Goal: Task Accomplishment & Management: Manage account settings

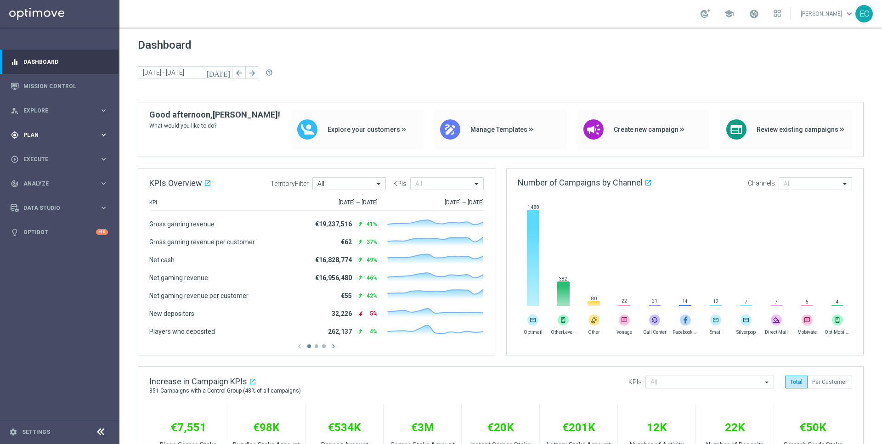
click at [58, 135] on span "Plan" at bounding box center [61, 135] width 76 height 6
click at [60, 157] on link "Target Groups" at bounding box center [60, 153] width 72 height 7
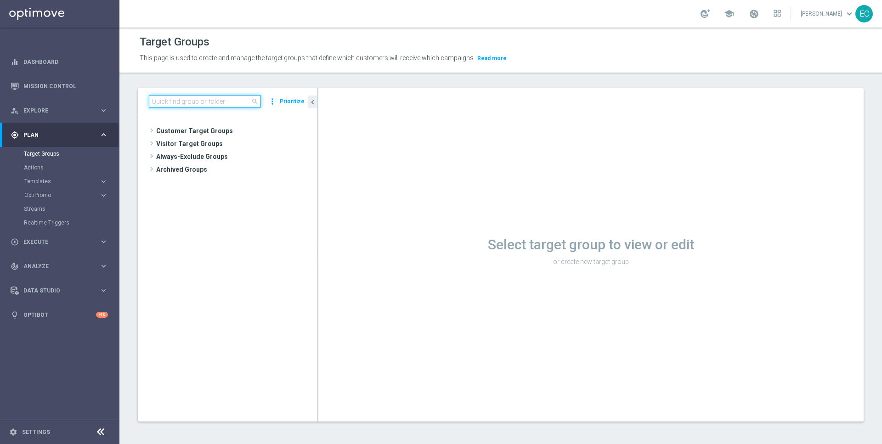
click at [218, 107] on input at bounding box center [205, 101] width 112 height 13
paste input "ZA_EMT_ALL_EM_AUT_MIX__T&T_ABNDCART2"
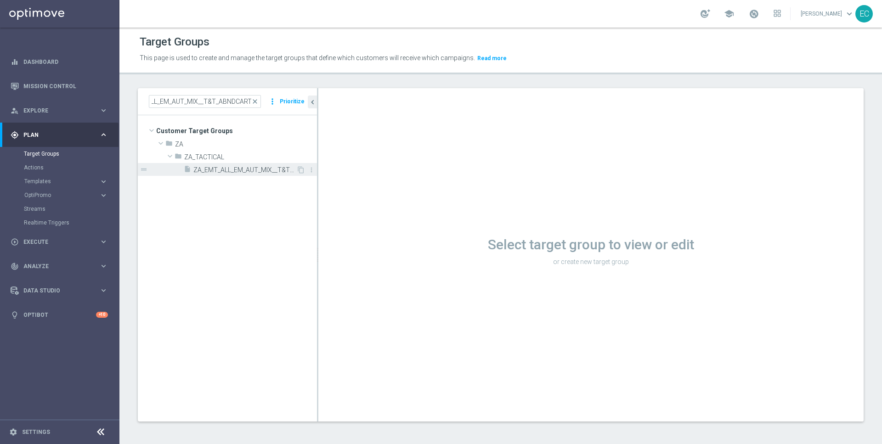
click at [245, 166] on span "ZA_EMT_ALL_EM_AUT_MIX__T&T_ABNDCART2" at bounding box center [244, 170] width 103 height 8
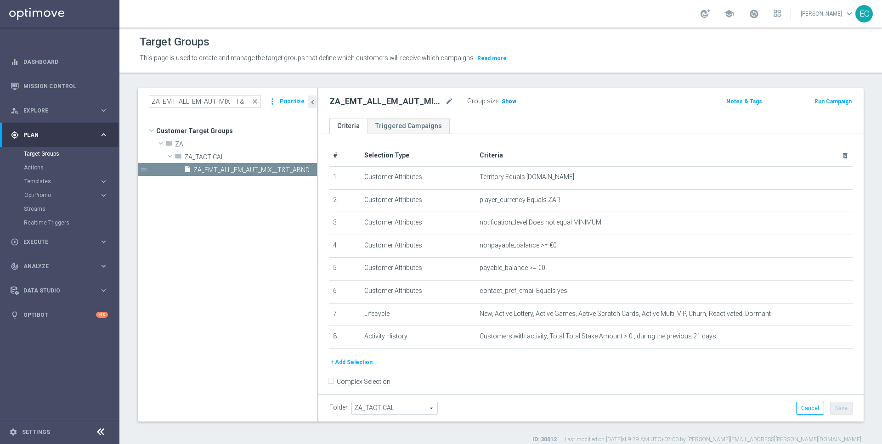
click at [504, 104] on span "Show" at bounding box center [508, 101] width 15 height 6
click at [222, 94] on div "ZA_EMT_ALL_EM_AUT_MIX__T&T_ABNDCART2 close more_vert Prioritize" at bounding box center [227, 101] width 179 height 27
click at [222, 98] on input "ZA_EMT_ALL_EM_AUT_MIX__T&T_ABNDCART2" at bounding box center [205, 101] width 112 height 13
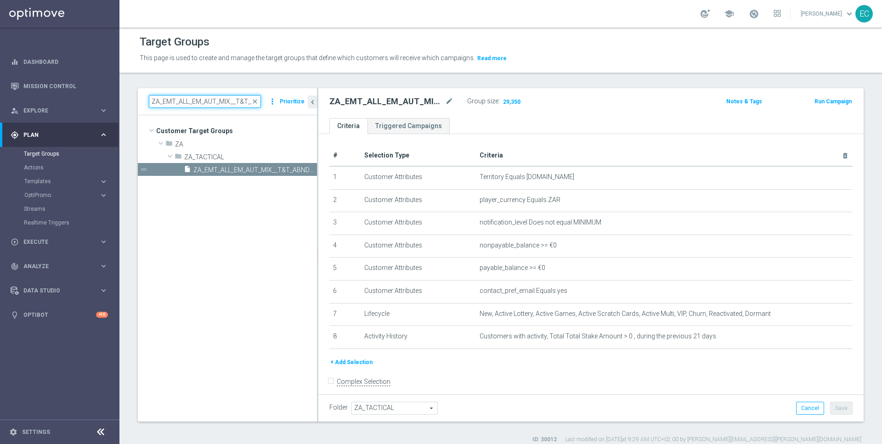
click at [222, 98] on input "ZA_EMT_ALL_EM_AUT_MIX__T&T_ABNDCART2" at bounding box center [205, 101] width 112 height 13
paste input "en_GB_T&T_IRISHL&GEN2_NVIP_EMA_AUT_MIX"
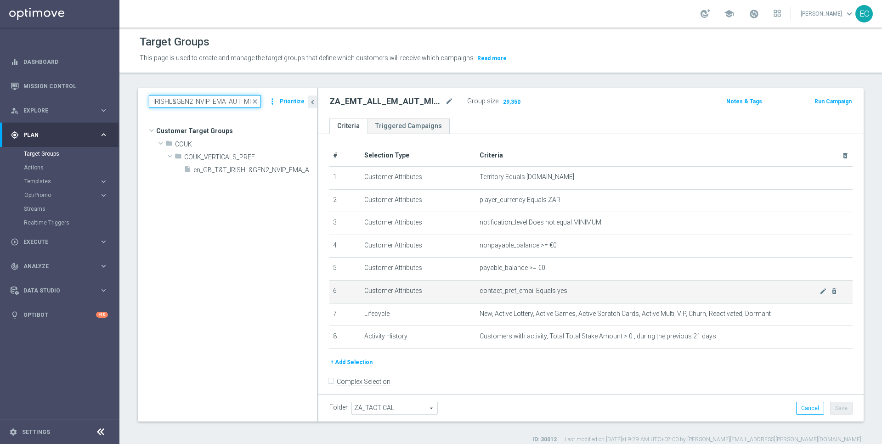
scroll to position [6, 0]
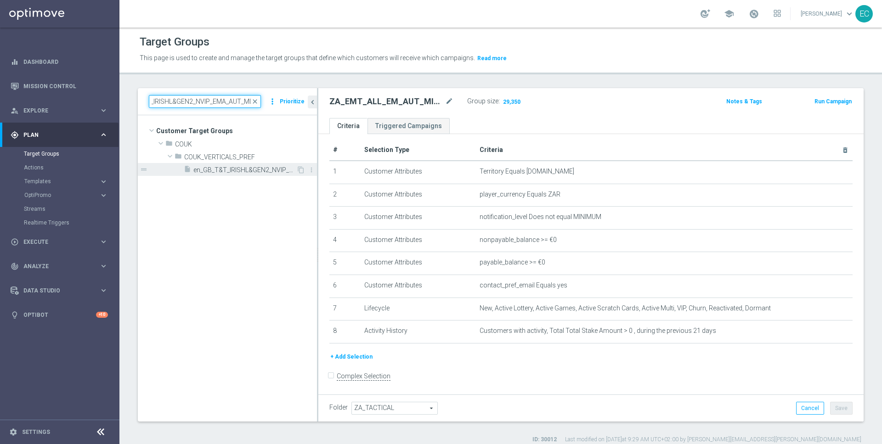
type input "en_GB_T&T_IRISHL&GEN2_NVIP_EMA_AUT_MIX"
click at [229, 168] on span "en_GB_T&T_IRISHL&GEN2_NVIP_EMA_AUT_MIX" at bounding box center [244, 170] width 103 height 8
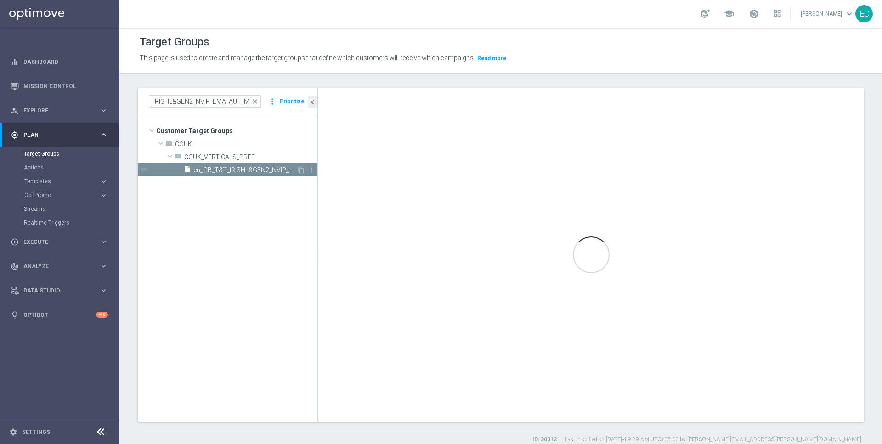
scroll to position [0, 0]
type input "COUK_VERTICALS_PREF"
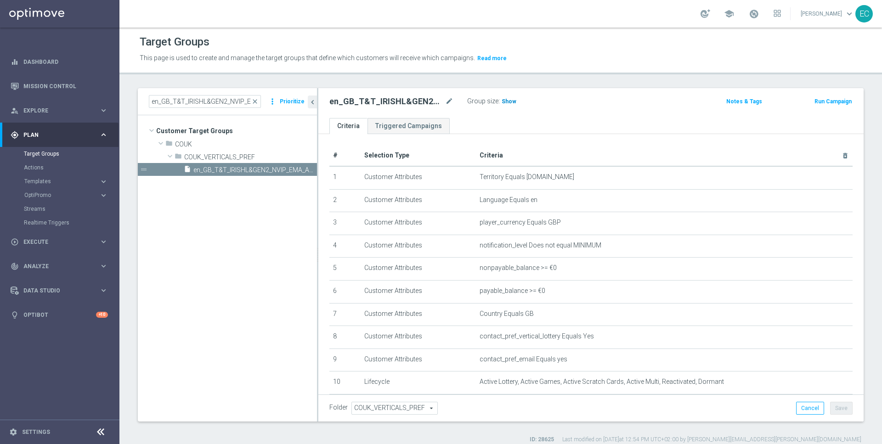
click at [506, 101] on span "Show" at bounding box center [508, 101] width 15 height 6
click at [823, 382] on icon "mode_edit" at bounding box center [822, 381] width 7 height 7
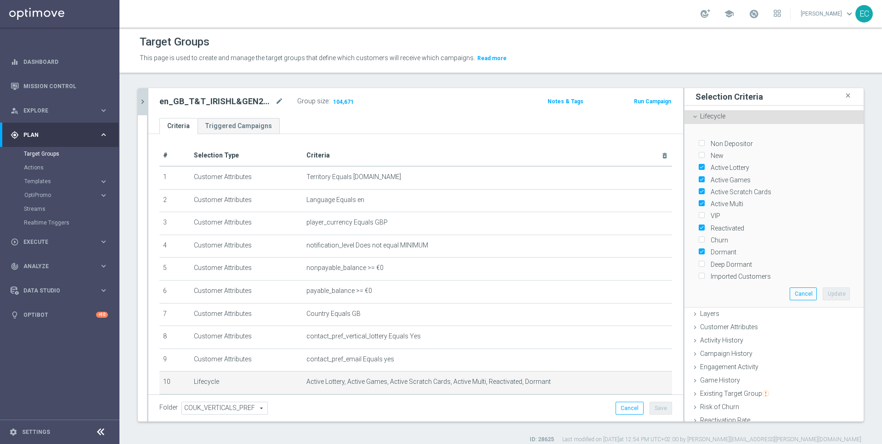
click at [146, 103] on icon "chevron_right" at bounding box center [142, 101] width 9 height 9
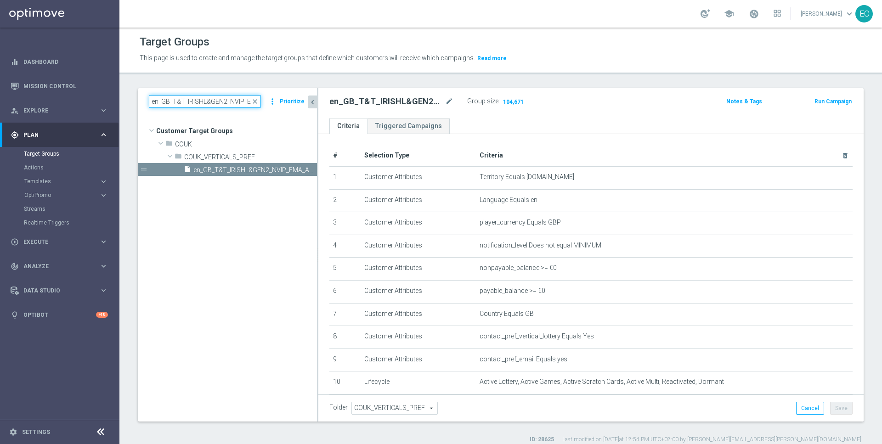
click at [220, 99] on input "en_GB_T&T_IRISHL&GEN2_NVIP_EMA_AUT_MIX" at bounding box center [205, 101] width 112 height 13
paste input "_ABNDCART_PERSONALISED1__NVIP_EMA_T&T_LT_TG"
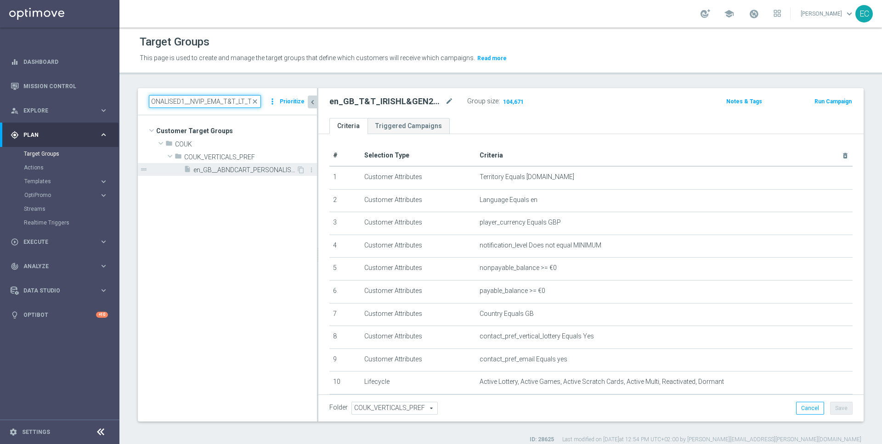
type input "en_GB__ABNDCART_PERSONALISED1__NVIP_EMA_T&T_LT_TG"
click at [237, 168] on span "en_GB__ABNDCART_PERSONALISED1__NVIP_EMA_T&T_LT_TG" at bounding box center [244, 170] width 103 height 8
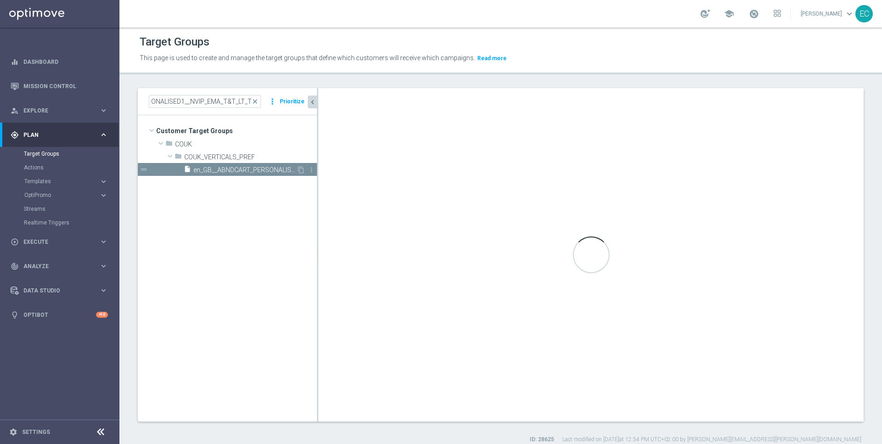
scroll to position [0, 0]
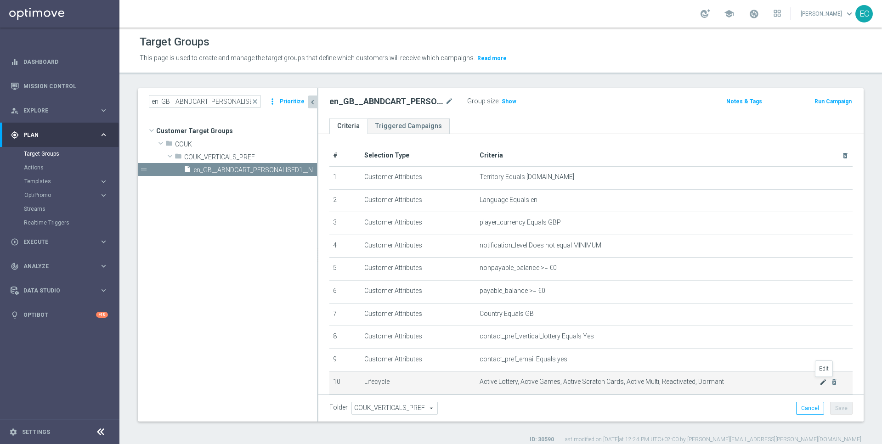
click at [823, 380] on icon "mode_edit" at bounding box center [822, 381] width 7 height 7
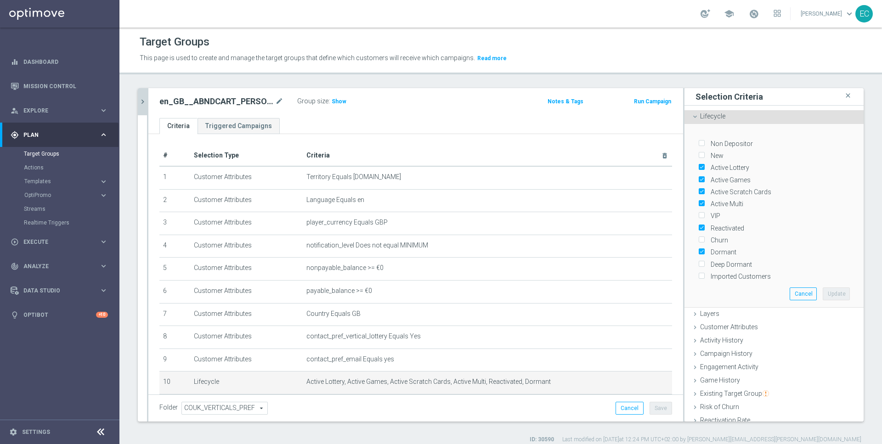
click at [707, 236] on label "Churn" at bounding box center [717, 240] width 21 height 8
click at [704, 237] on input "Churn" at bounding box center [701, 240] width 6 height 6
checkbox input "true"
click at [836, 287] on button "Update" at bounding box center [835, 293] width 27 height 13
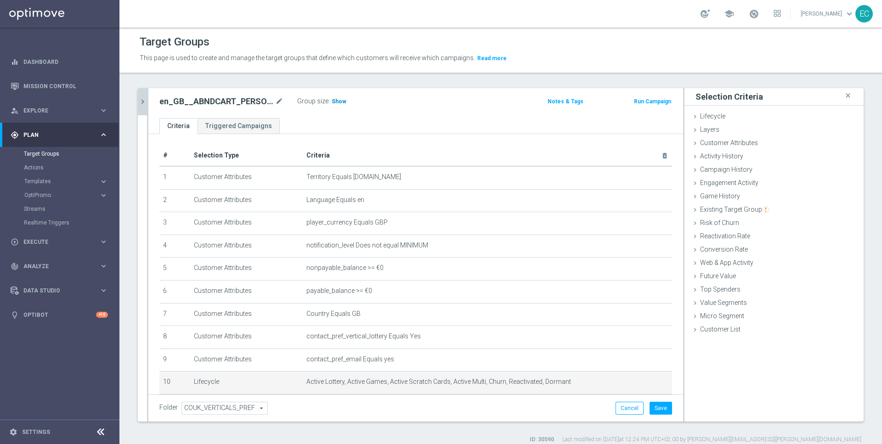
click at [340, 99] on span "Show" at bounding box center [339, 101] width 15 height 6
click at [643, 378] on icon "mode_edit" at bounding box center [642, 381] width 7 height 7
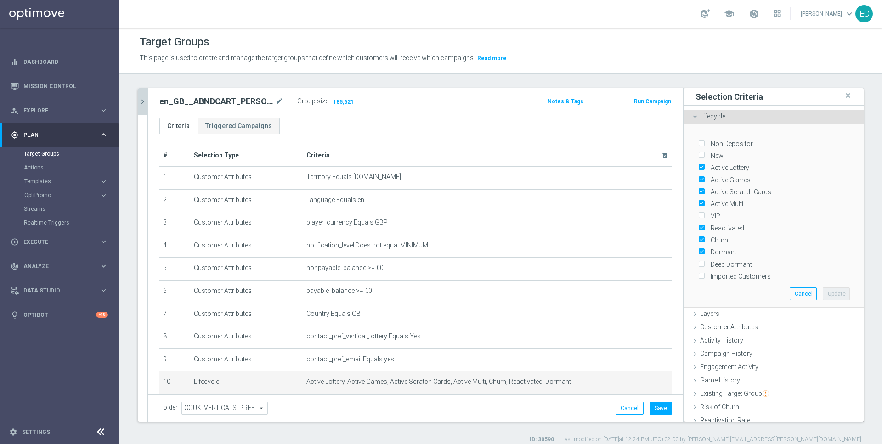
click at [707, 236] on label "Churn" at bounding box center [717, 240] width 21 height 8
click at [701, 237] on input "Churn" at bounding box center [701, 240] width 6 height 6
checkbox input "false"
click at [840, 287] on button "Update" at bounding box center [835, 293] width 27 height 13
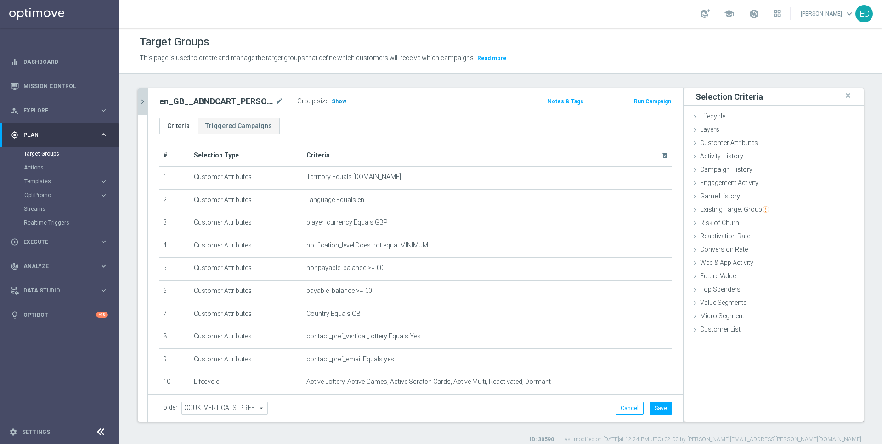
click at [338, 102] on span "Show" at bounding box center [339, 101] width 15 height 6
click at [665, 406] on button "Save" at bounding box center [660, 408] width 23 height 13
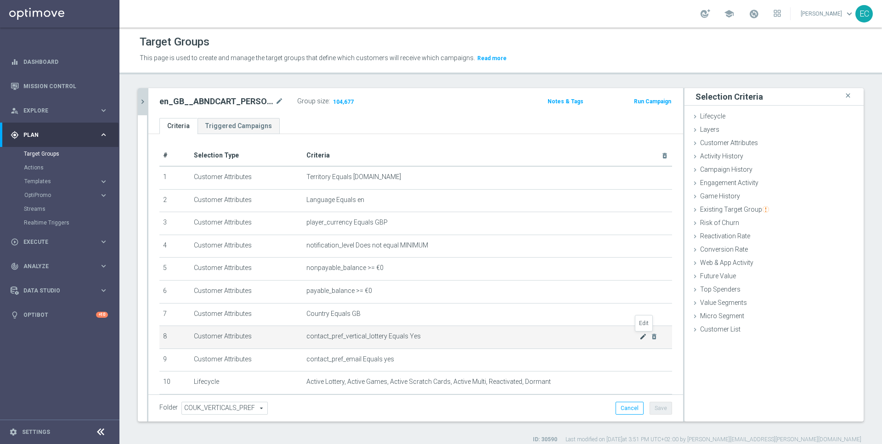
scroll to position [41, 0]
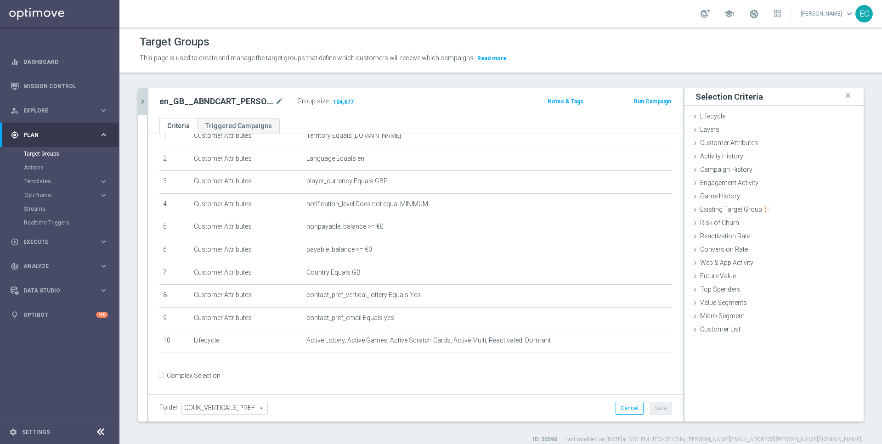
click at [162, 376] on input "Complex Selection" at bounding box center [162, 377] width 6 height 13
checkbox input "true"
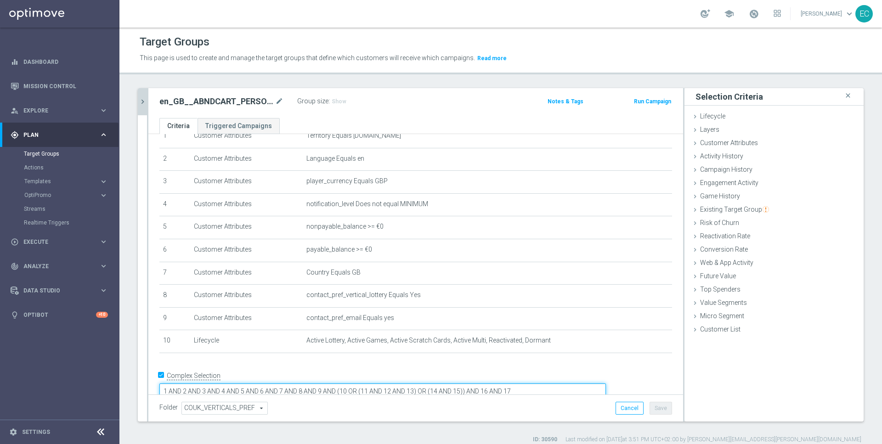
click at [326, 383] on textarea "1 AND 2 AND 3 AND 4 AND 5 AND 6 AND 7 AND 8 AND 9 AND (10 OR (11 AND 12 AND 13)…" at bounding box center [382, 391] width 446 height 16
type textarea "1 and 2 and 3 and 4 and 5 and 6 and.7 and (8 or 11) and 9 and 10"
click at [450, 360] on div "# Selection Type Criteria delete_forever 1 Customer Attributes Territory Equals…" at bounding box center [415, 233] width 526 height 258
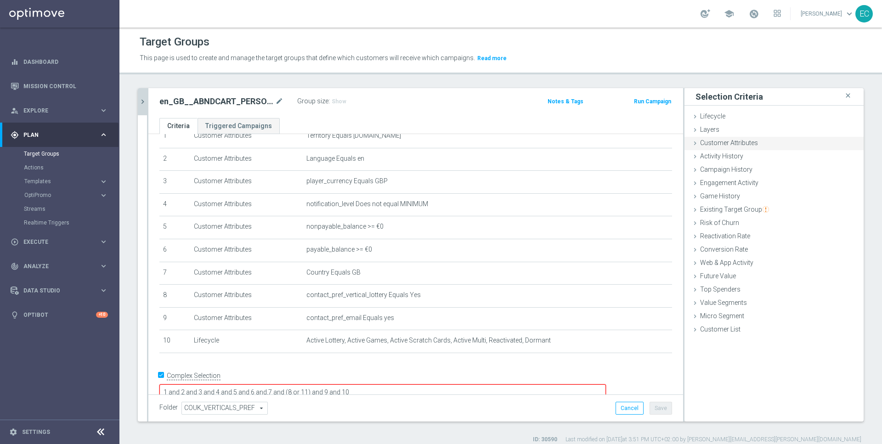
click at [754, 143] on span "Customer Attributes" at bounding box center [729, 142] width 58 height 7
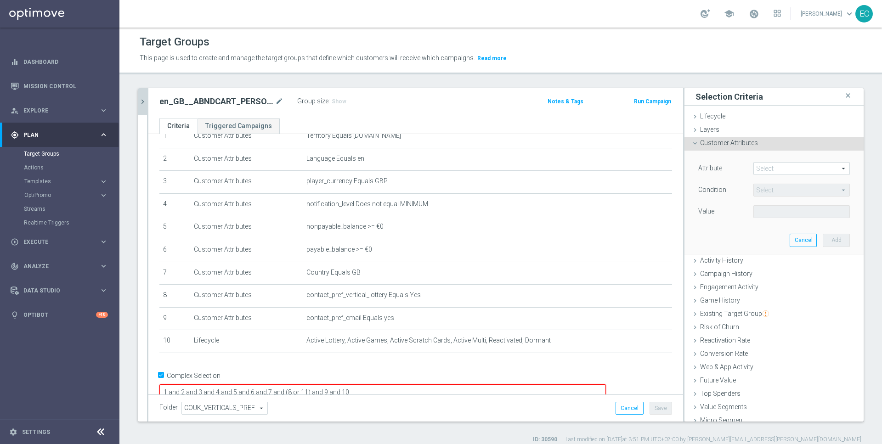
click at [770, 168] on span at bounding box center [802, 169] width 96 height 12
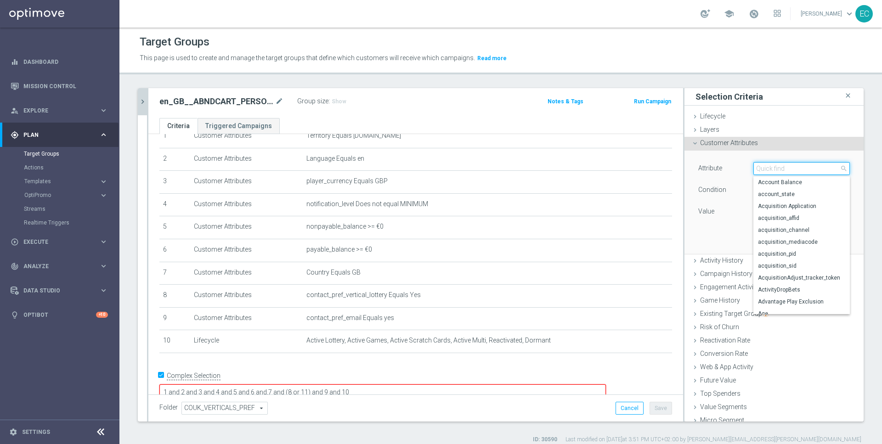
click at [778, 169] on input "search" at bounding box center [801, 168] width 96 height 13
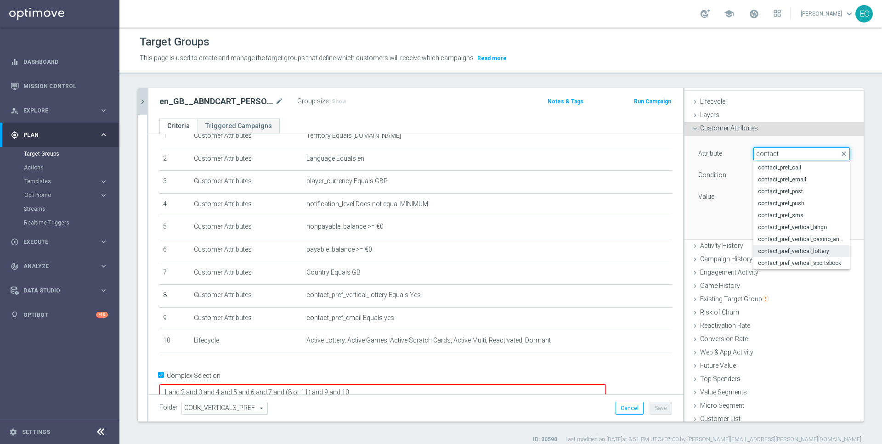
scroll to position [14, 0]
type input "contact"
click at [700, 221] on div "Attribute Select arrow_drop_down contact close contact_pref_call contact_pref_e…" at bounding box center [773, 188] width 165 height 103
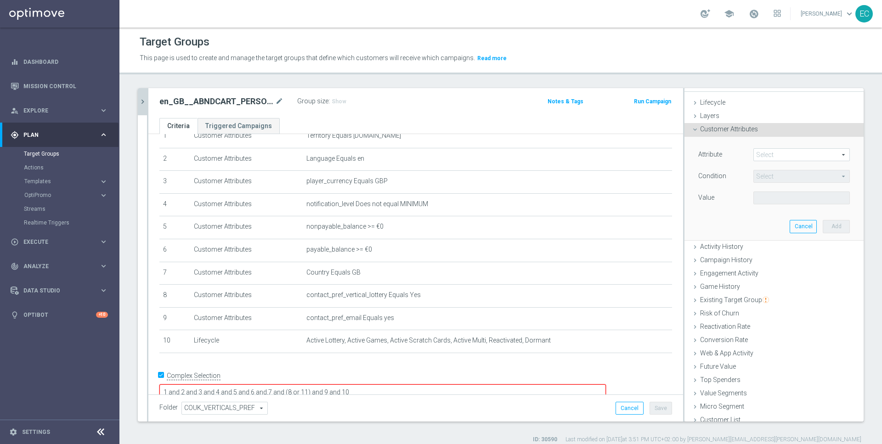
click at [805, 149] on span at bounding box center [802, 155] width 96 height 12
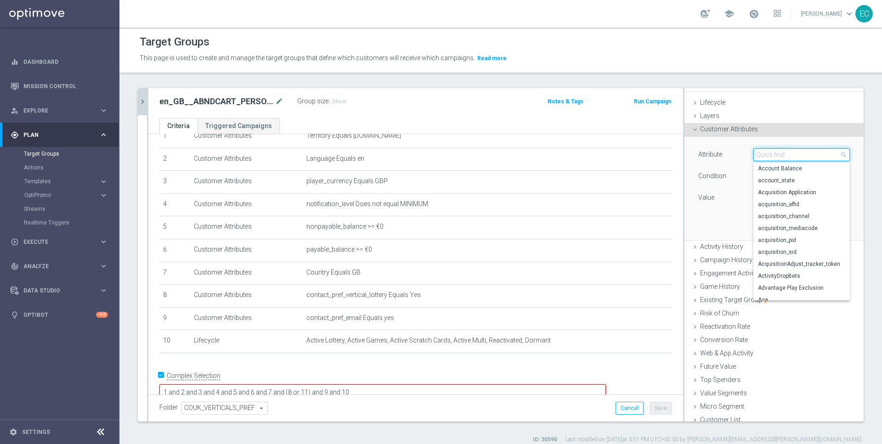
click at [787, 155] on input "search" at bounding box center [801, 154] width 96 height 13
type input "contact"
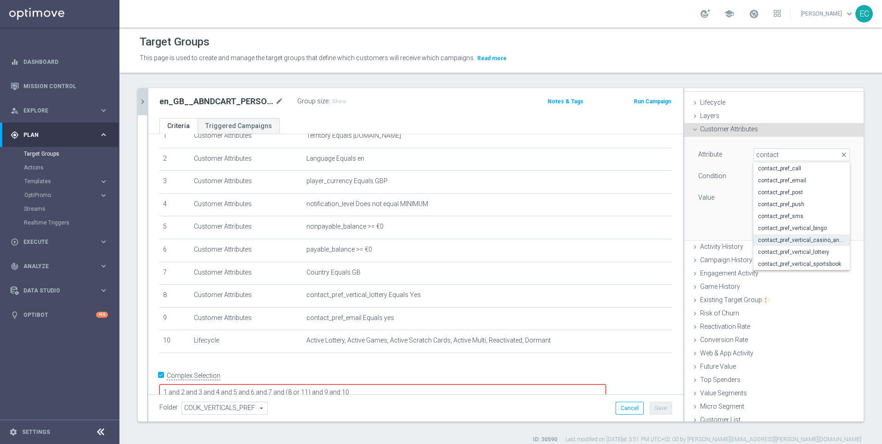
click at [792, 243] on label "contact_pref_vertical_casino_and_scratchcard" at bounding box center [801, 240] width 96 height 12
type input "contact_pref_vertical_casino_and_scratchcard"
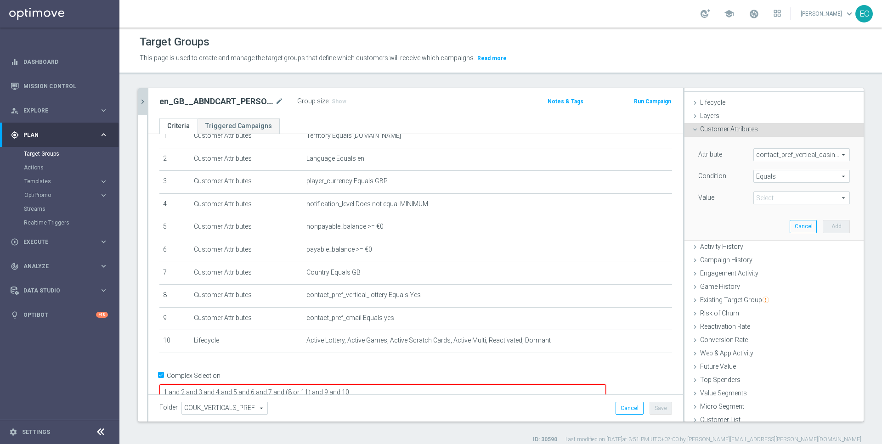
click at [784, 176] on span "Equals" at bounding box center [802, 176] width 96 height 12
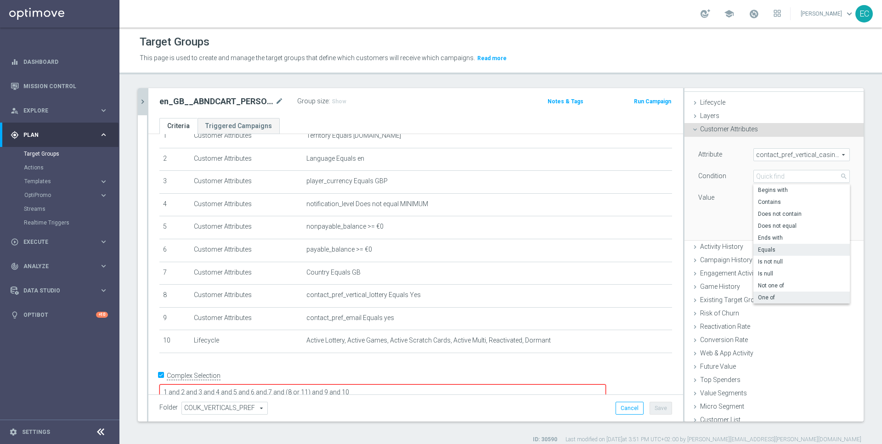
click at [765, 295] on span "One of" at bounding box center [801, 297] width 87 height 7
type input "One of"
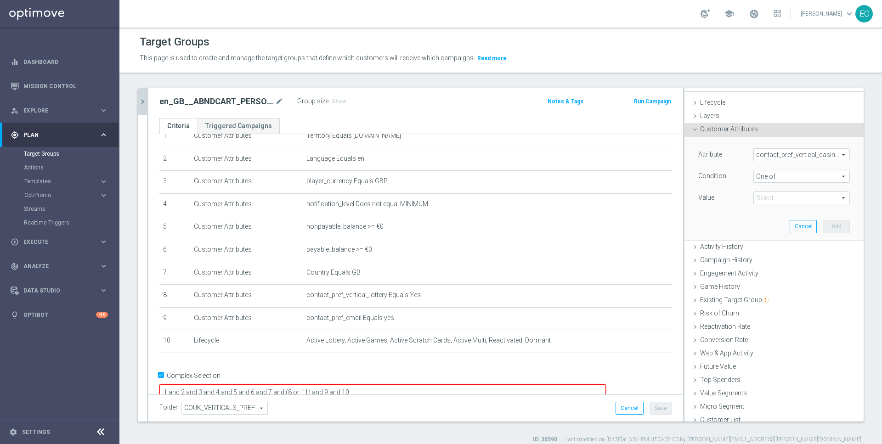
click at [776, 197] on span at bounding box center [802, 198] width 96 height 12
click at [776, 197] on input "search" at bounding box center [801, 197] width 96 height 13
click at [733, 203] on div "Value" at bounding box center [718, 198] width 55 height 15
drag, startPoint x: 801, startPoint y: 226, endPoint x: 746, endPoint y: 212, distance: 57.4
click at [746, 212] on div "Attribute contact_pref_vertical_casino_and_scratchcard contact_pref_vertical_ca…" at bounding box center [773, 188] width 165 height 103
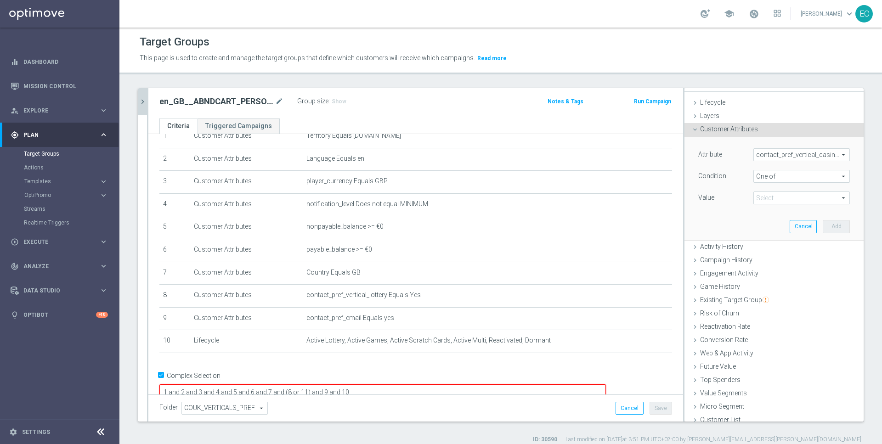
click at [772, 199] on span at bounding box center [802, 198] width 96 height 12
click at [738, 218] on div "Attribute contact_pref_vertical_casino_and_scratchcard contact_pref_vertical_ca…" at bounding box center [773, 188] width 165 height 103
click at [784, 150] on span "contact_pref_vertical_casino_and_scratchcard" at bounding box center [802, 155] width 96 height 12
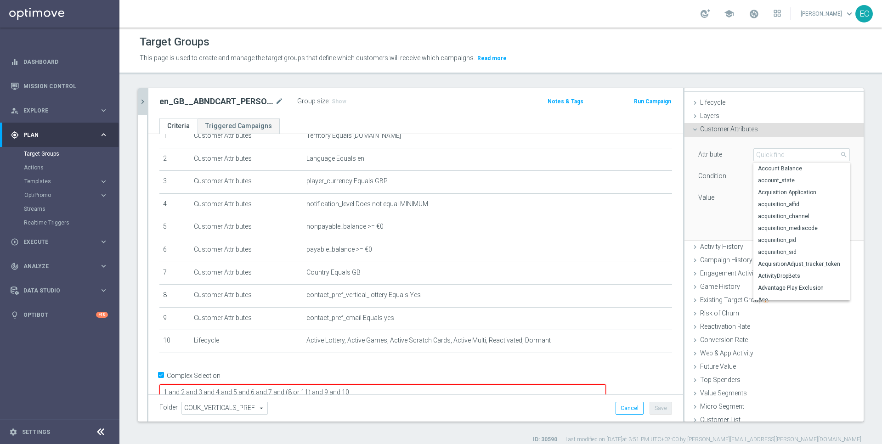
click at [729, 220] on div "Attribute contact_pref_vertical_casino_and_scratchcard contact_pref_vertical_ca…" at bounding box center [773, 188] width 165 height 103
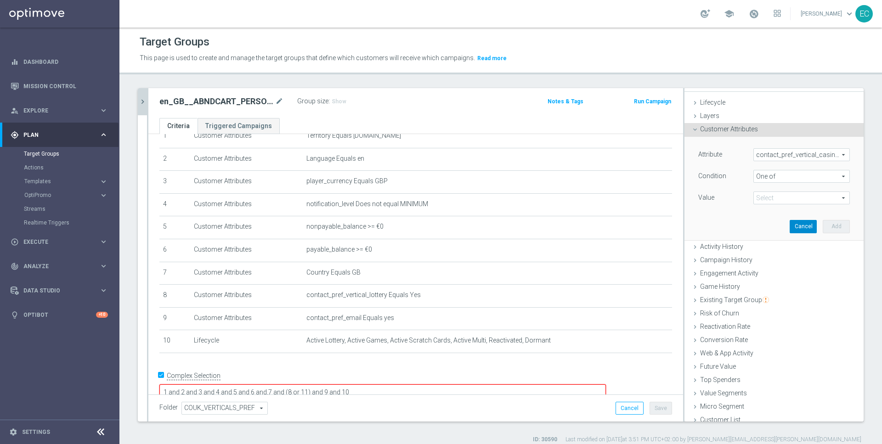
click at [799, 224] on button "Cancel" at bounding box center [802, 226] width 27 height 13
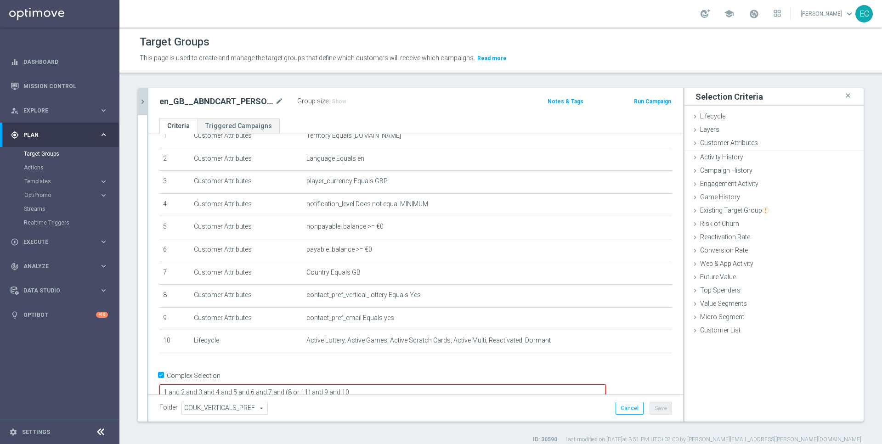
scroll to position [0, 0]
